Goal: Use online tool/utility: Utilize a website feature to perform a specific function

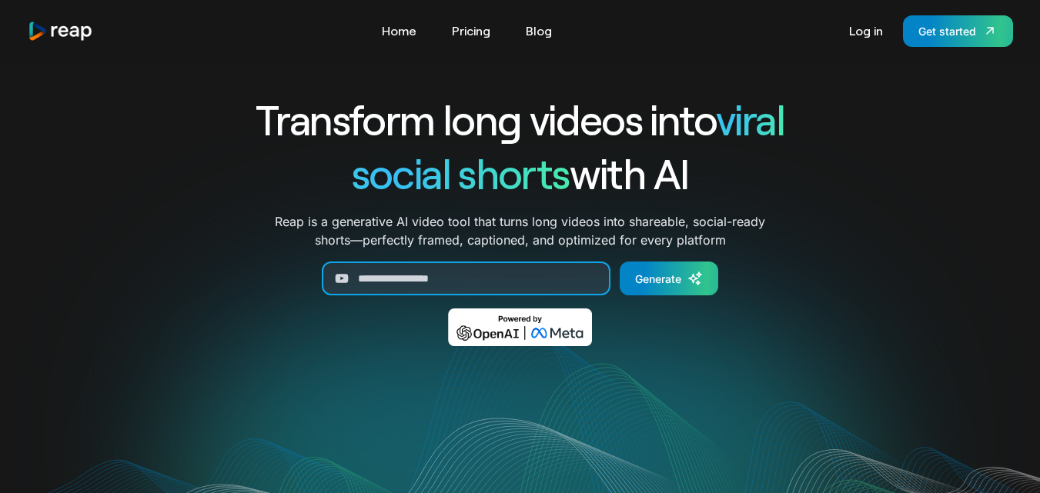
click at [377, 277] on input "Generate Form" at bounding box center [466, 279] width 289 height 34
paste input "**********"
type input "**********"
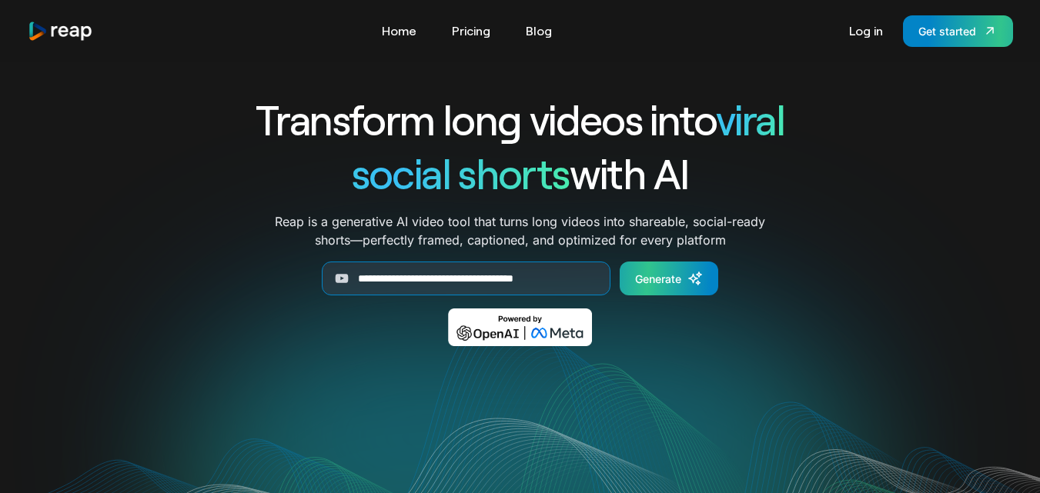
click at [656, 279] on div "Generate" at bounding box center [658, 279] width 46 height 16
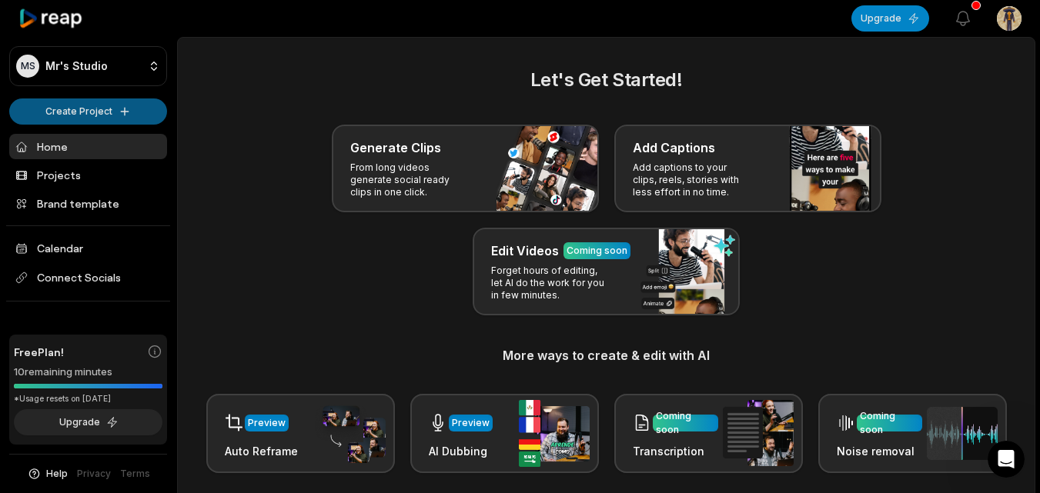
click at [99, 109] on html "MS Mr's Studio Create Project Home Projects Brand template Calendar Connect Soc…" at bounding box center [520, 246] width 1040 height 493
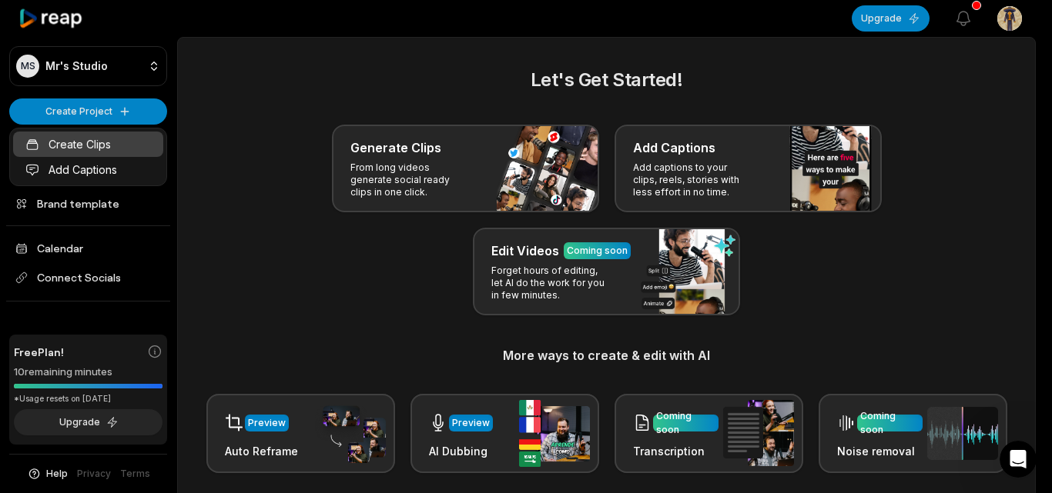
click at [81, 141] on link "Create Clips" at bounding box center [88, 144] width 150 height 25
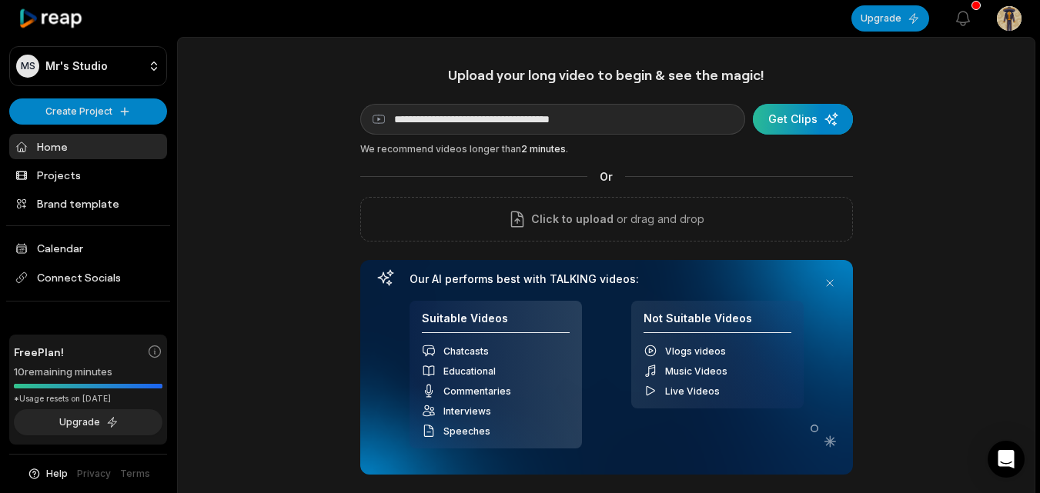
type input "**********"
click at [781, 118] on div "submit" at bounding box center [803, 119] width 100 height 31
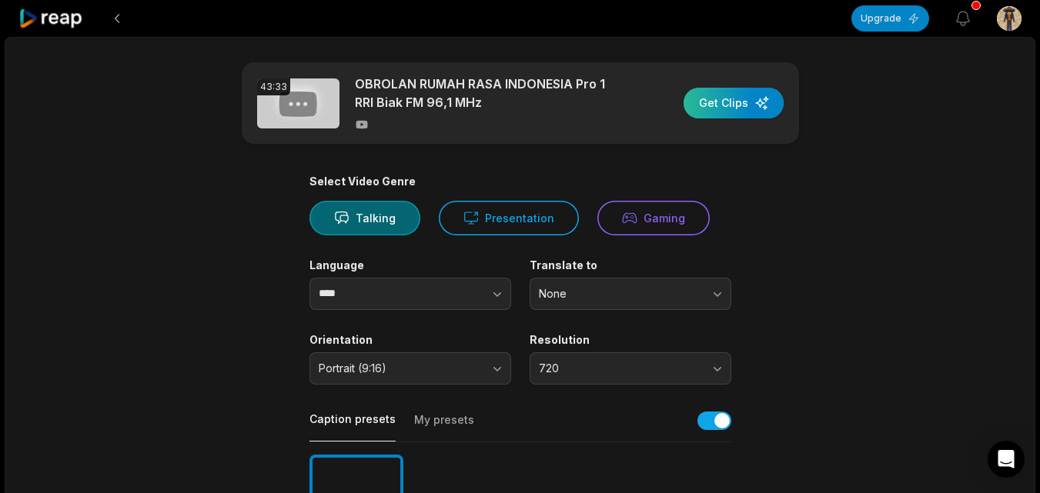
click at [716, 106] on div "button" at bounding box center [734, 103] width 100 height 31
click at [964, 16] on icon "button" at bounding box center [963, 18] width 18 height 18
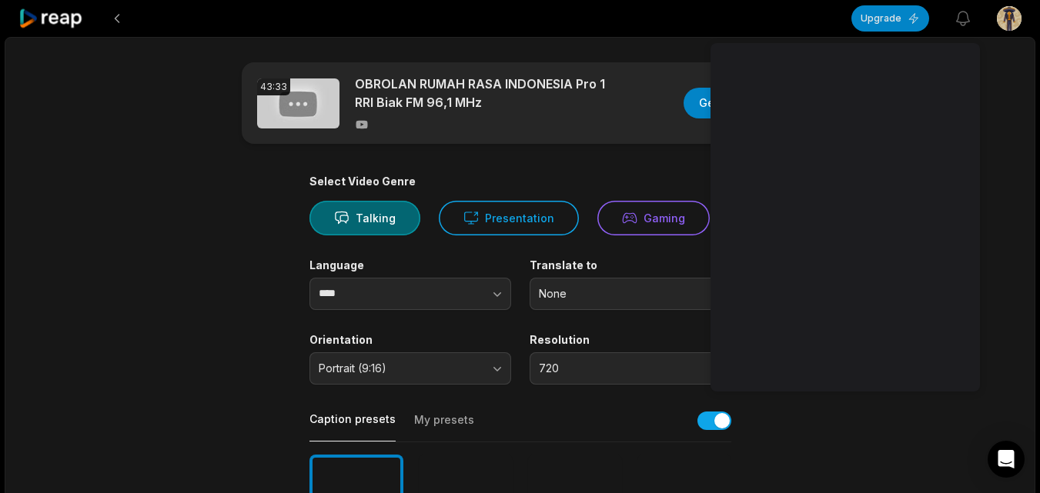
click at [319, 116] on img at bounding box center [298, 104] width 82 height 50
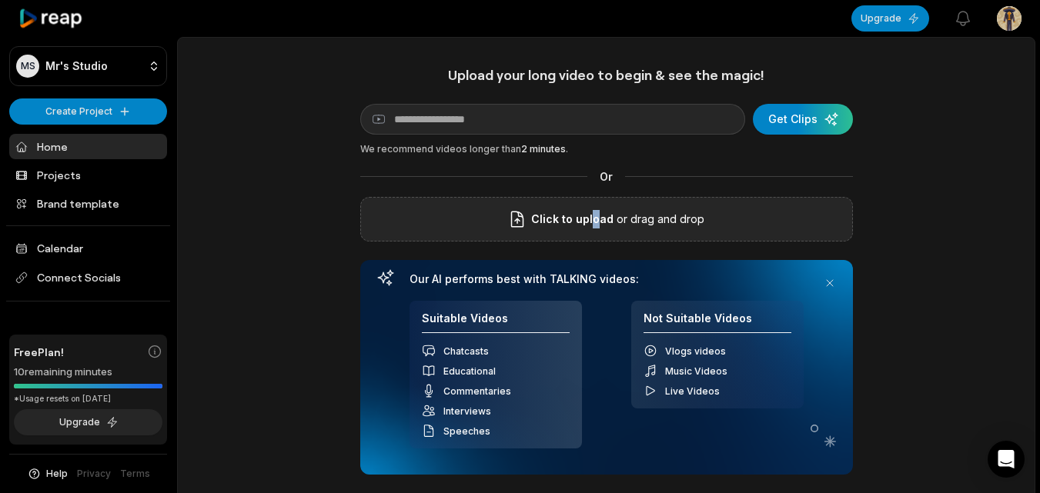
click at [597, 220] on span "Click to upload" at bounding box center [572, 219] width 82 height 18
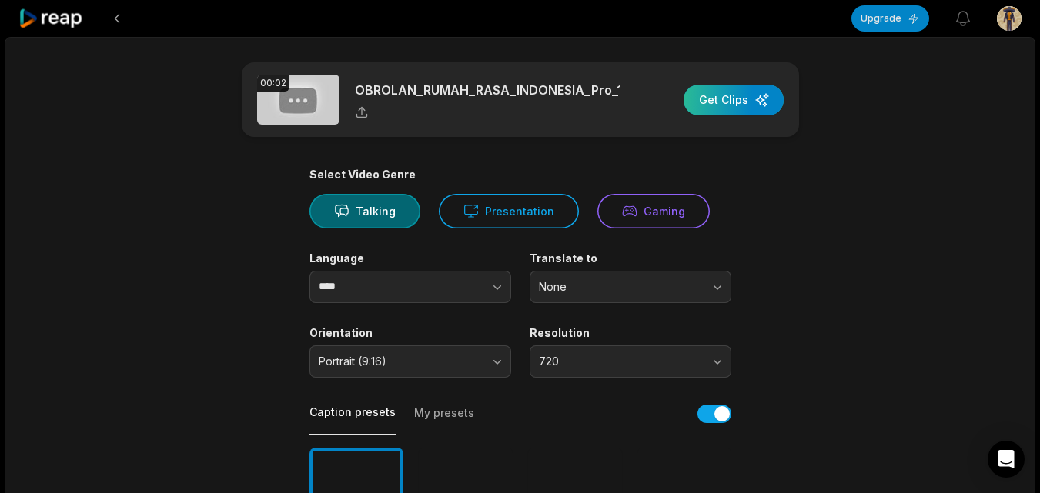
click at [729, 105] on div "button" at bounding box center [734, 100] width 100 height 31
click at [43, 18] on icon at bounding box center [50, 18] width 65 height 21
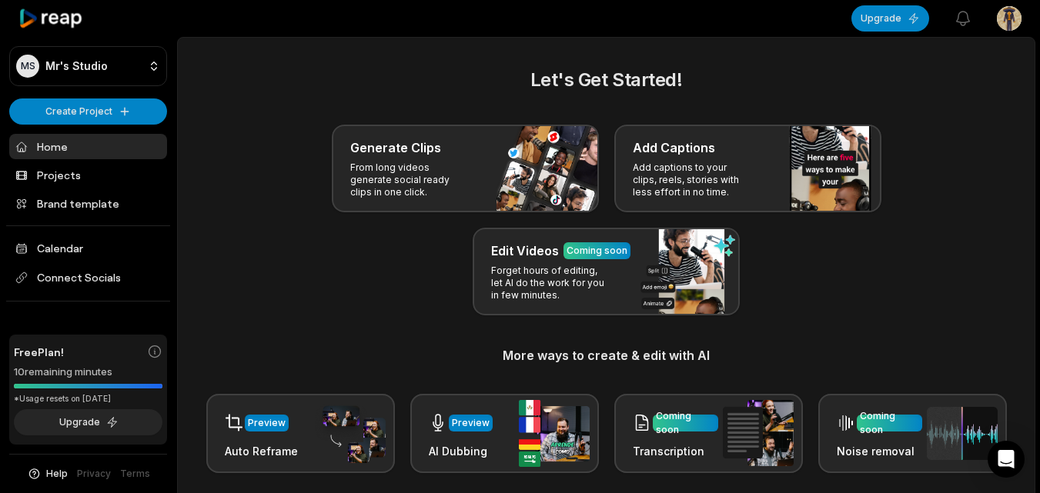
click at [1006, 15] on html "MS Mr's Studio Create Project Home Projects Brand template Calendar Connect Soc…" at bounding box center [520, 246] width 1040 height 493
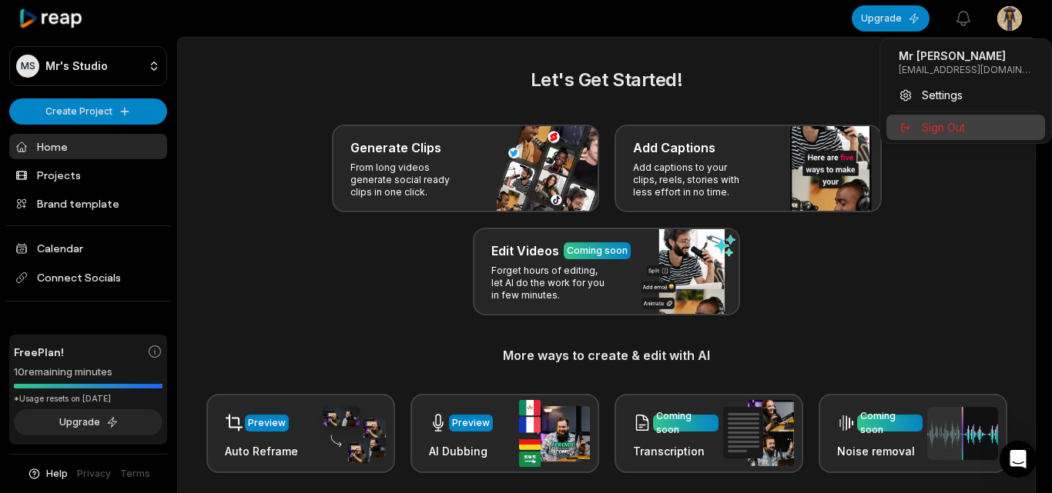
click at [947, 129] on span "Sign Out" at bounding box center [943, 127] width 43 height 16
